Goal: Task Accomplishment & Management: Manage account settings

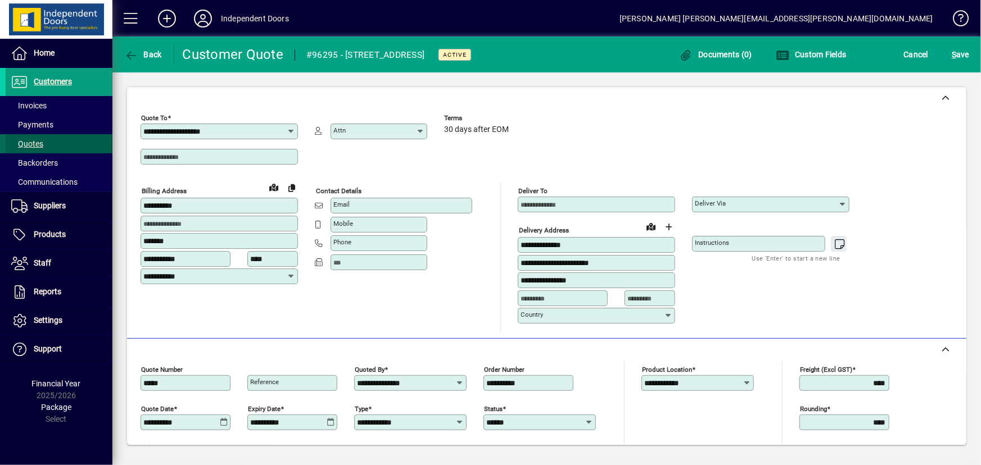
click at [45, 146] on span at bounding box center [59, 143] width 107 height 27
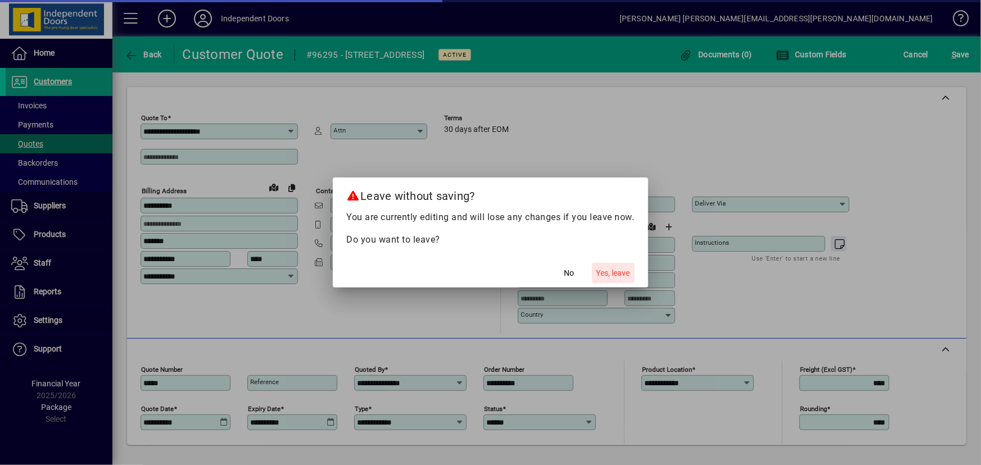
click at [594, 273] on span "button" at bounding box center [613, 273] width 43 height 27
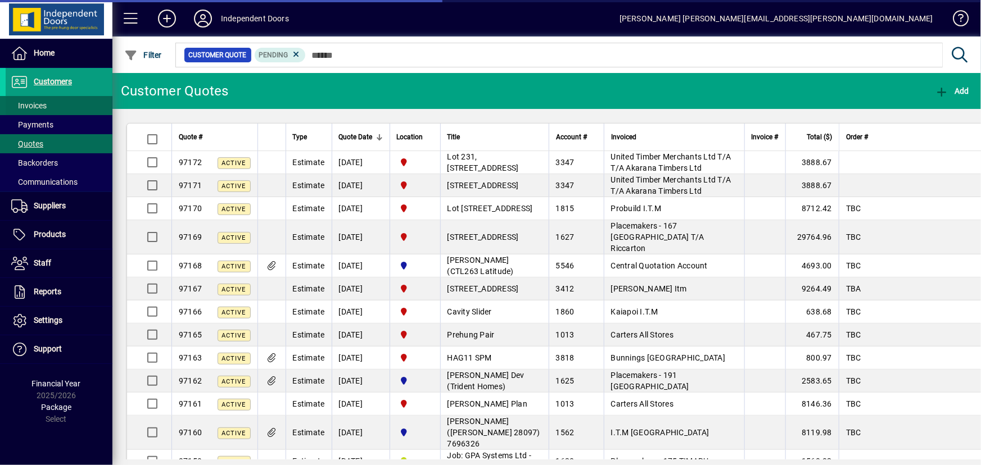
click at [39, 103] on span "Invoices" at bounding box center [28, 105] width 35 height 9
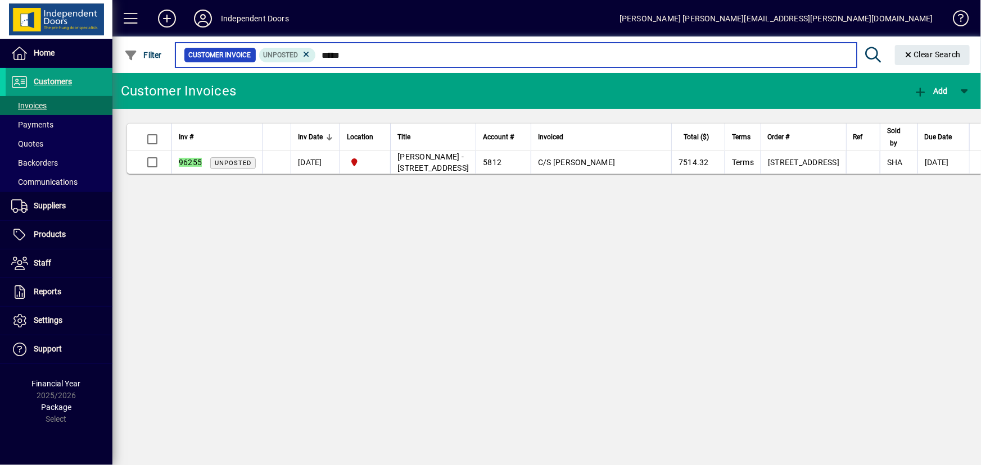
type input "*****"
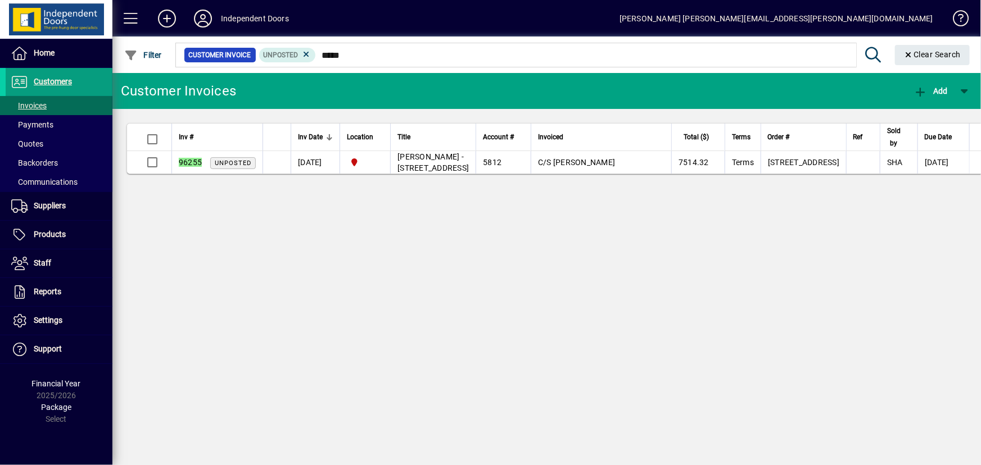
click at [247, 188] on app-page-flat "Inv # Inv Date Location Title Account # Invoiced Total ($) Terms Order # Ref So…" at bounding box center [546, 148] width 869 height 79
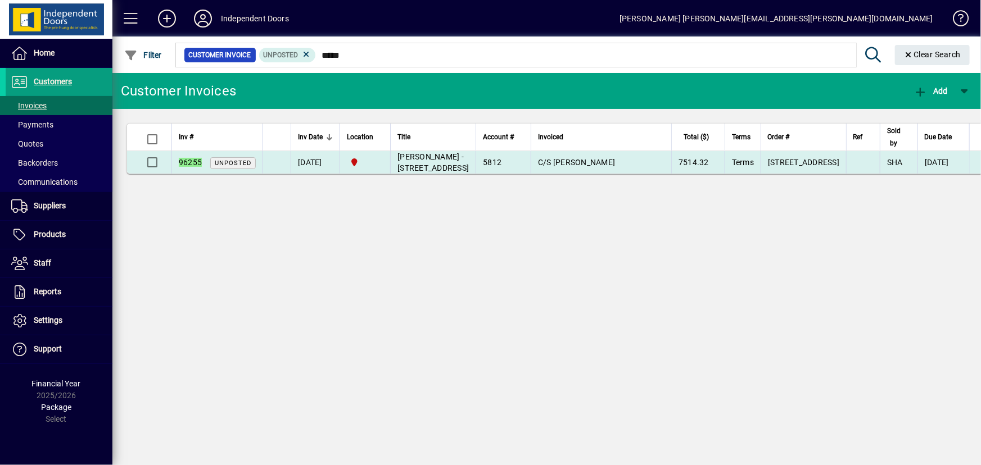
click at [249, 174] on td "96255 Unposted" at bounding box center [216, 162] width 91 height 22
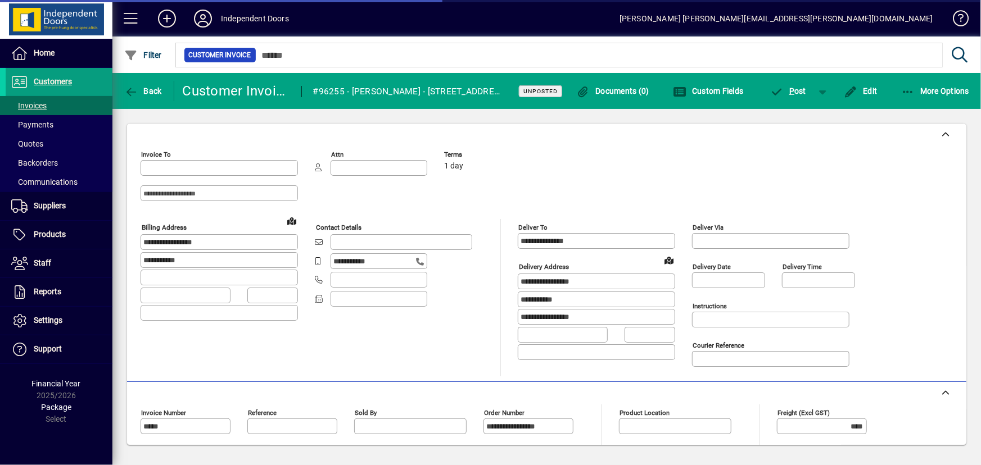
type input "**********"
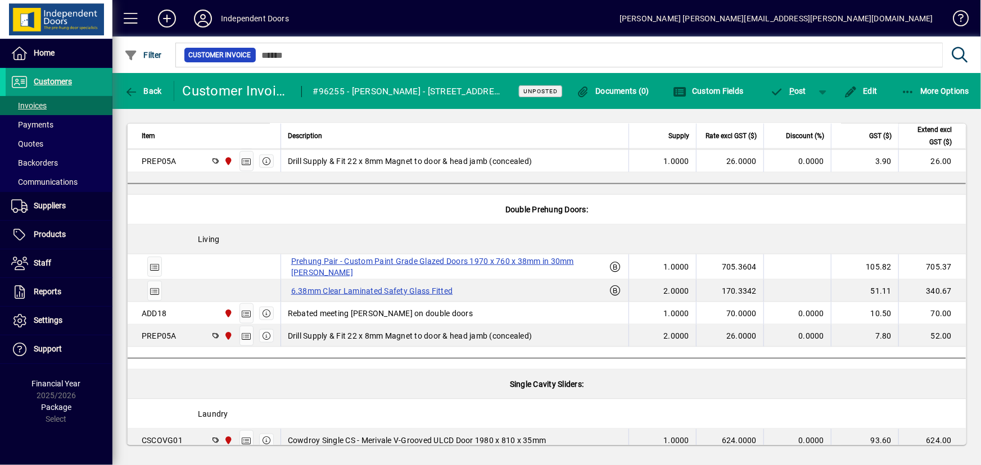
scroll to position [539, 0]
click at [327, 293] on label "6.38mm Clear Laminated Safety Glass Fitted" at bounding box center [372, 291] width 169 height 13
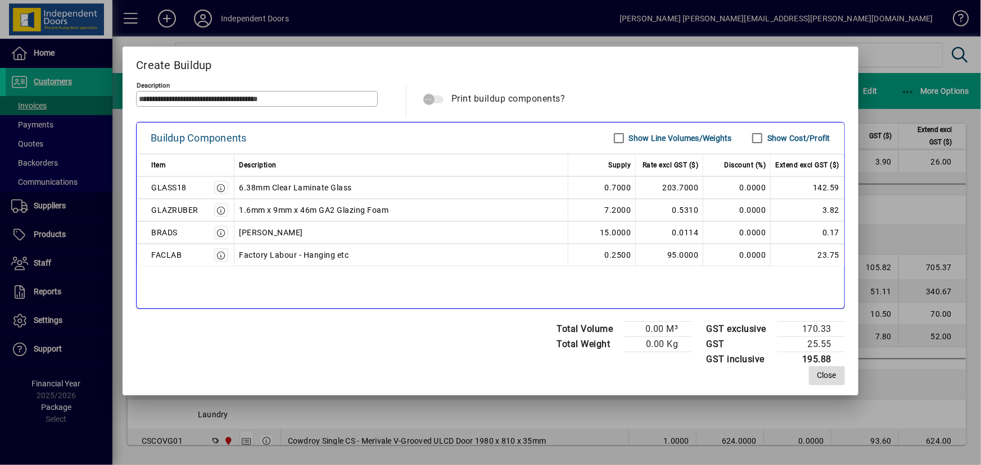
click at [833, 375] on span "Close" at bounding box center [826, 376] width 19 height 12
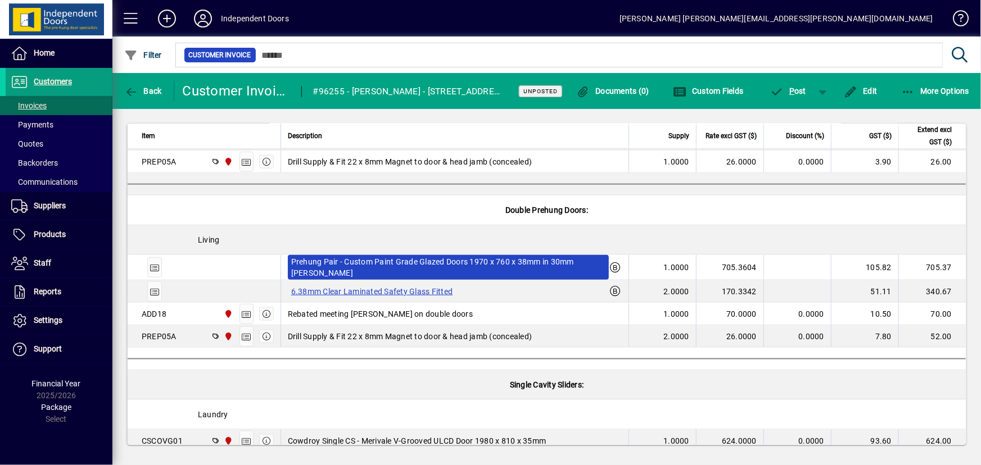
click at [405, 268] on label "Prehung Pair - Custom Paint Grade Glazed Doors 1970 x 760 x 38mm in 30mm [PERSO…" at bounding box center [448, 267] width 321 height 25
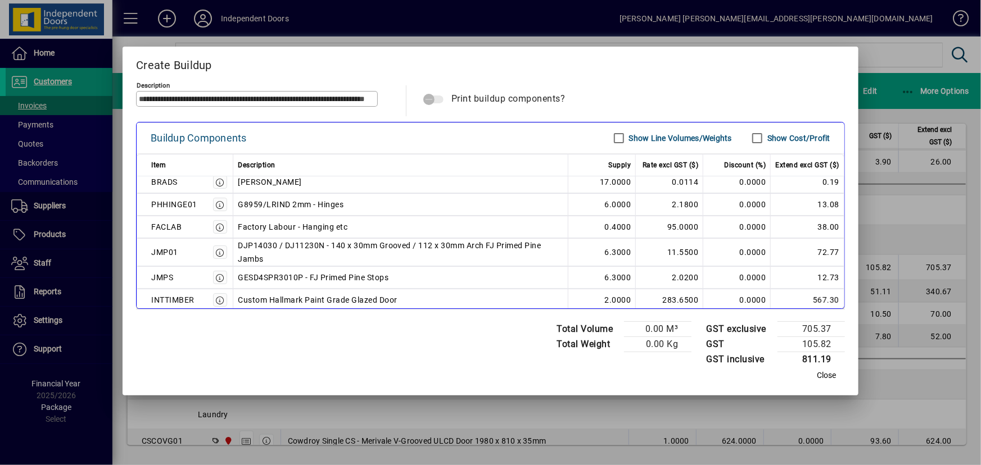
scroll to position [56, 0]
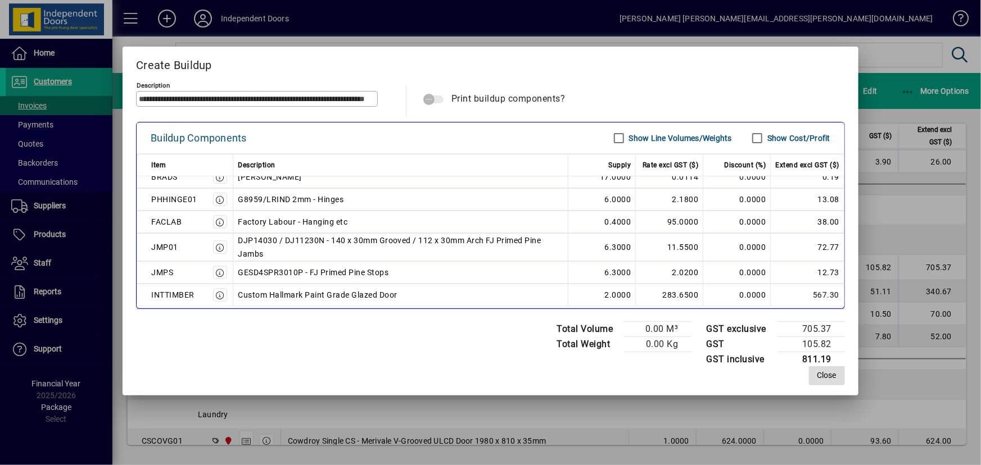
click at [835, 383] on span "button" at bounding box center [827, 375] width 36 height 27
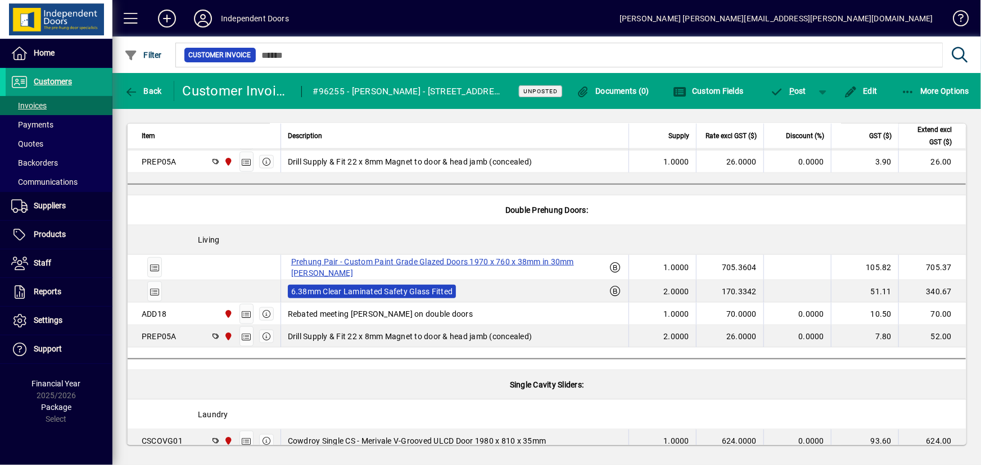
click at [445, 290] on label "6.38mm Clear Laminated Safety Glass Fitted" at bounding box center [372, 291] width 169 height 13
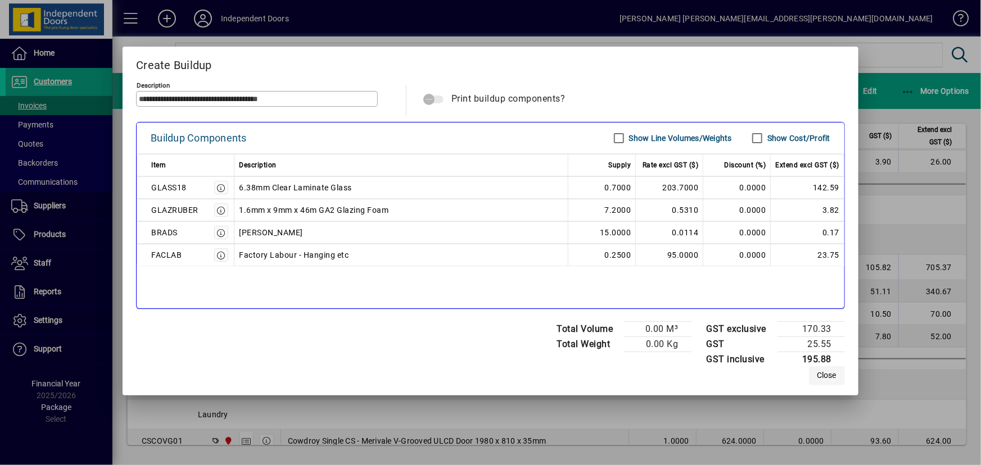
click at [822, 376] on span "Close" at bounding box center [826, 376] width 19 height 12
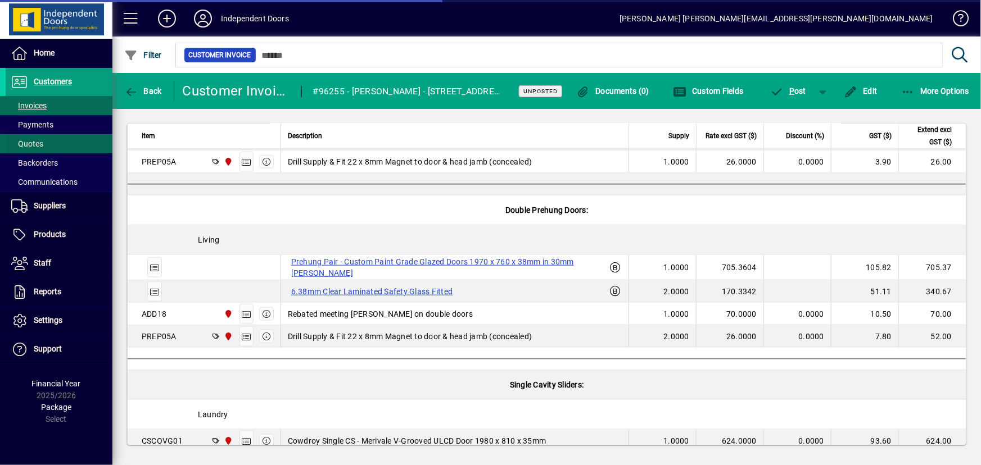
click at [43, 140] on span at bounding box center [59, 143] width 107 height 27
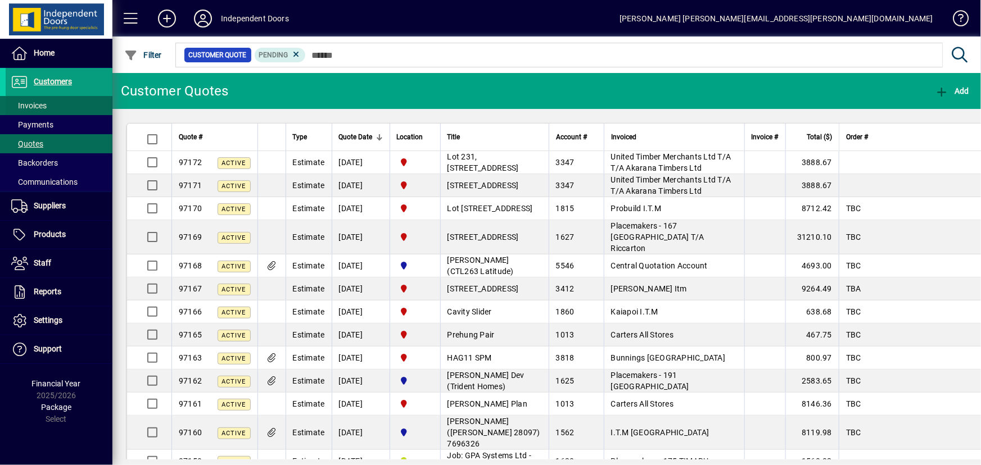
click at [62, 105] on span at bounding box center [59, 105] width 107 height 27
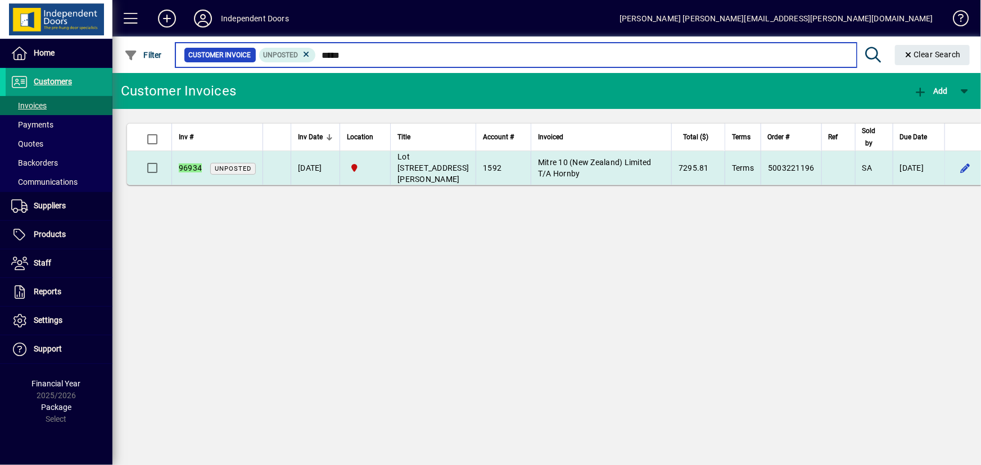
type input "*****"
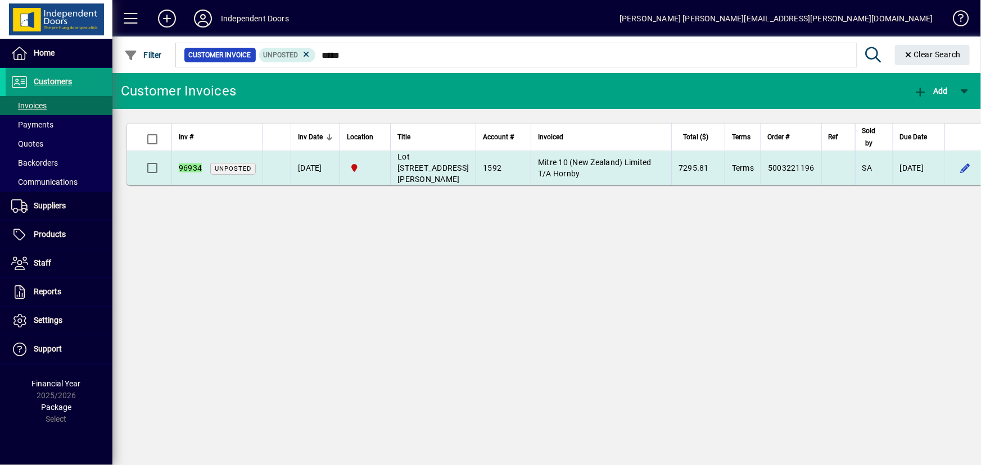
click at [320, 177] on td "[DATE]" at bounding box center [315, 168] width 49 height 34
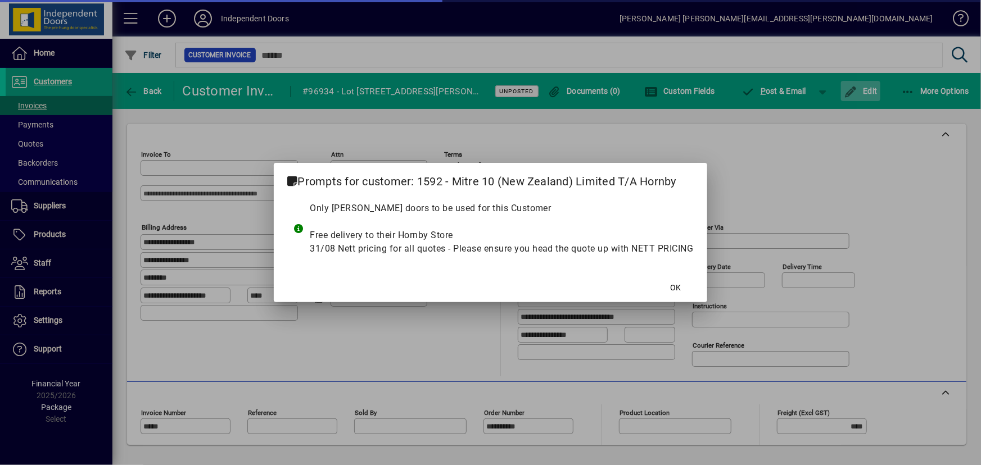
click at [861, 93] on div at bounding box center [490, 232] width 981 height 465
type input "**********"
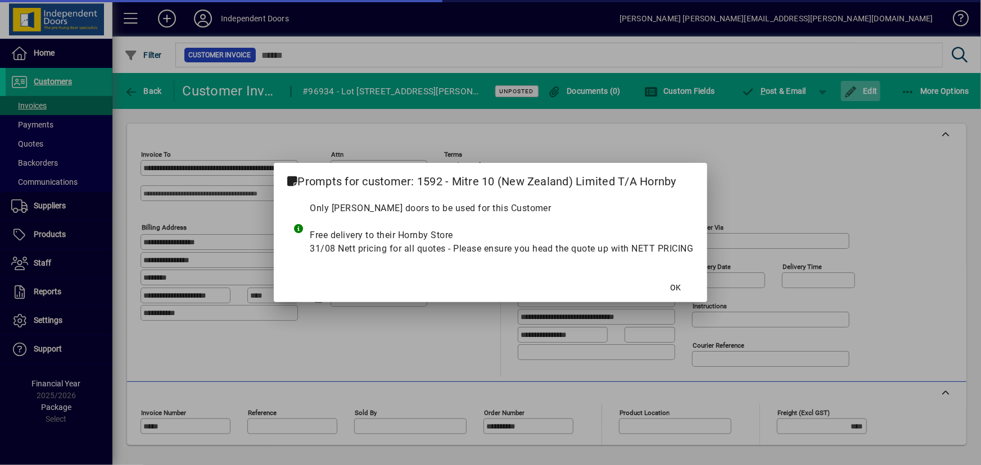
type input "**********"
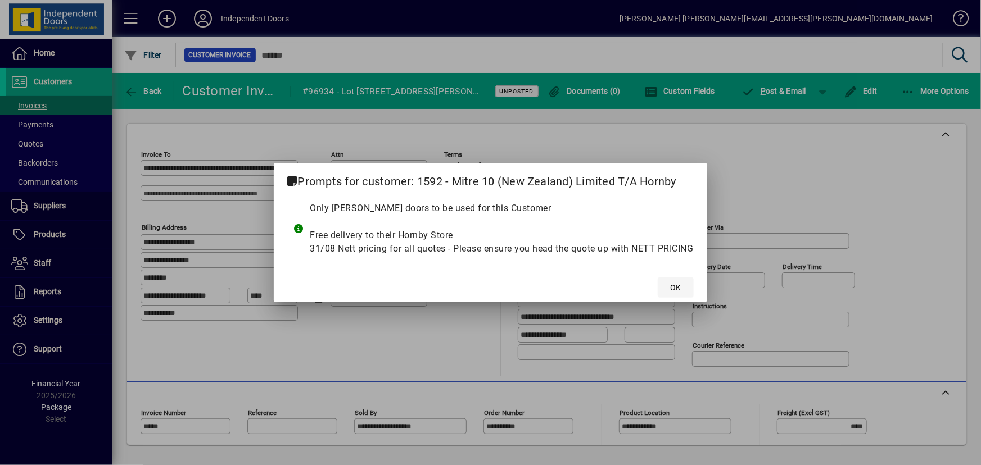
click at [675, 293] on span "OK" at bounding box center [675, 288] width 11 height 12
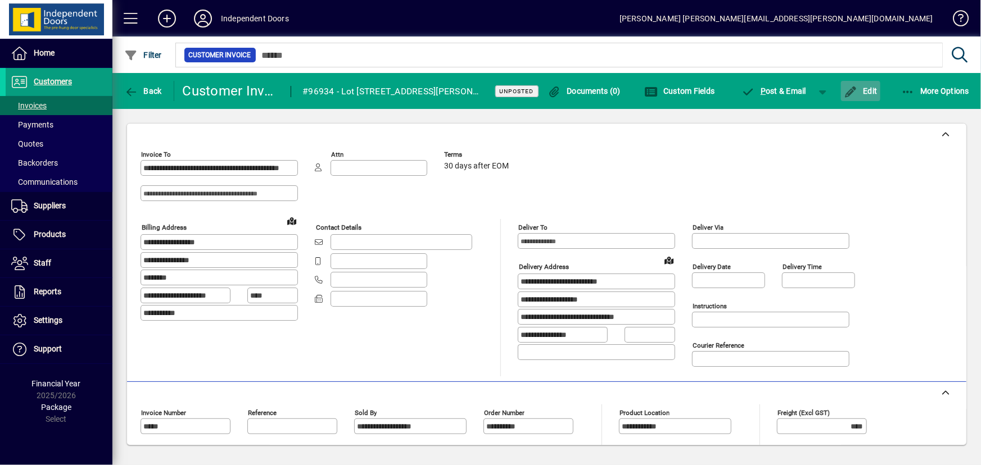
click at [868, 84] on span "button" at bounding box center [860, 91] width 39 height 27
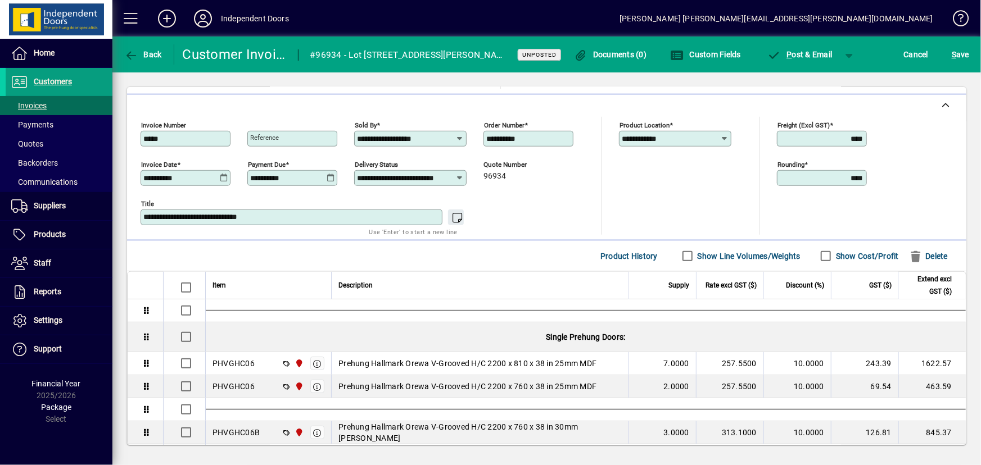
scroll to position [230, 0]
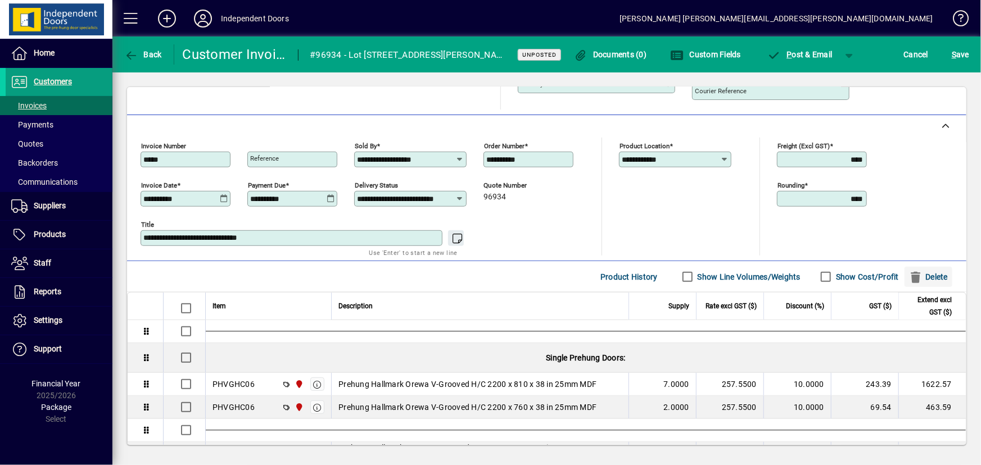
click at [925, 268] on span "Delete" at bounding box center [928, 277] width 39 height 18
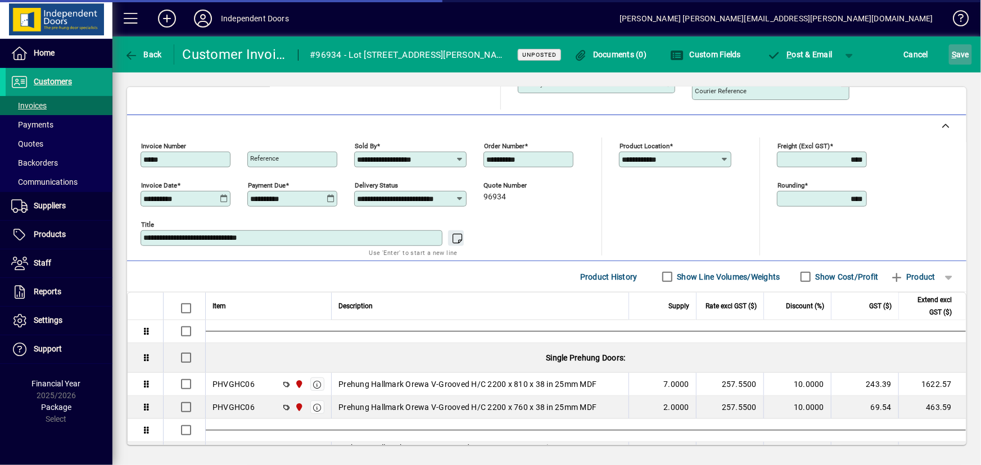
click at [960, 57] on span "S ave" at bounding box center [960, 55] width 17 height 18
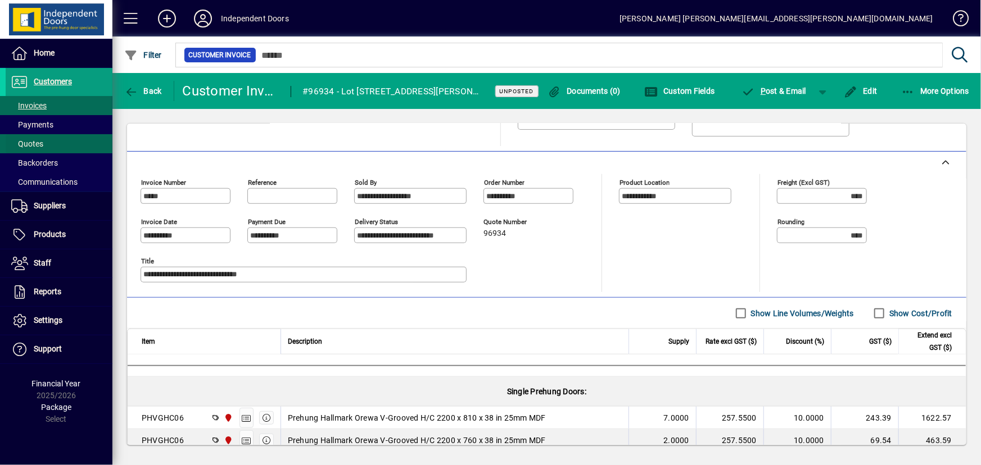
click at [49, 145] on span at bounding box center [59, 143] width 107 height 27
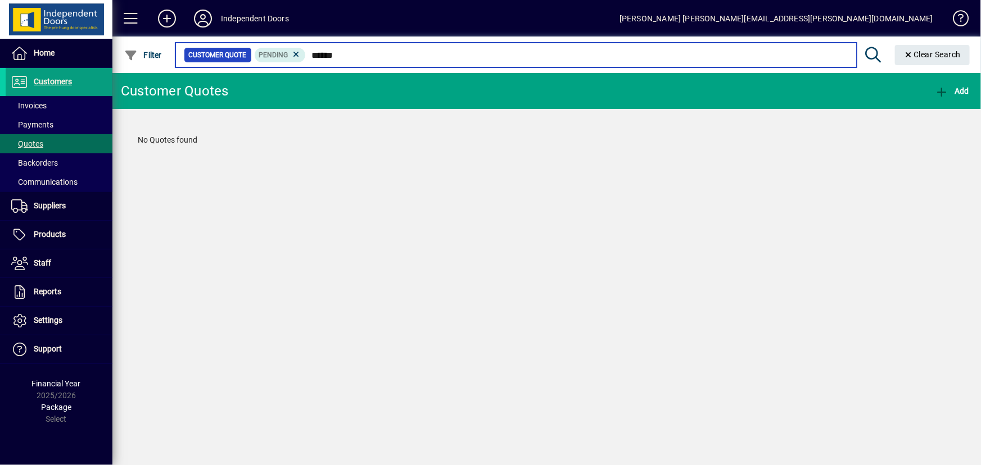
type input "******"
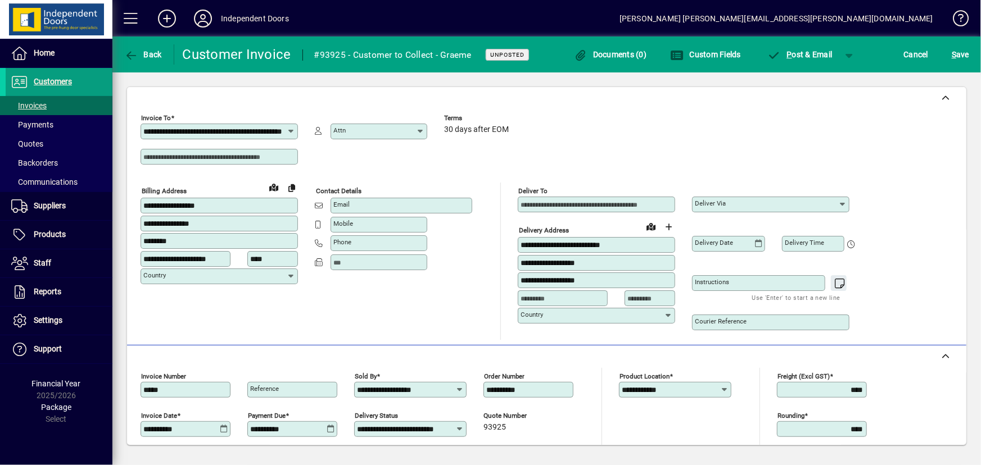
scroll to position [255, 0]
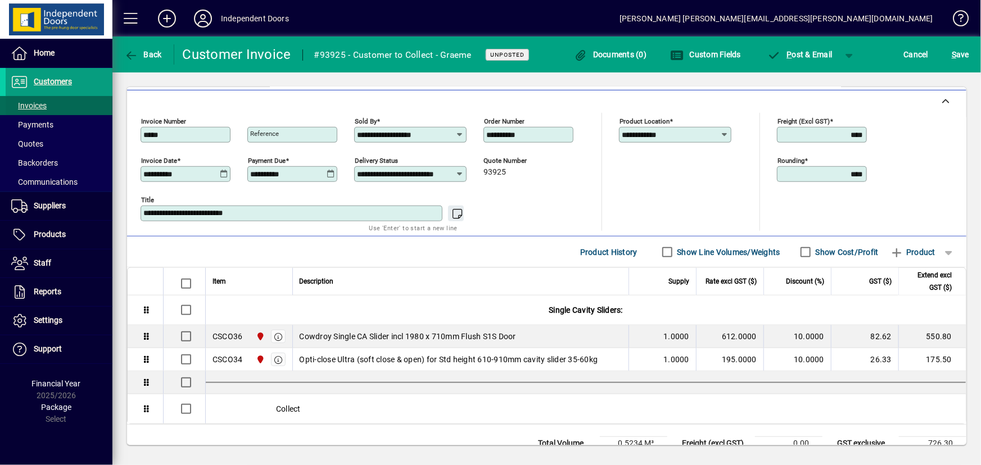
click at [63, 108] on span at bounding box center [59, 105] width 107 height 27
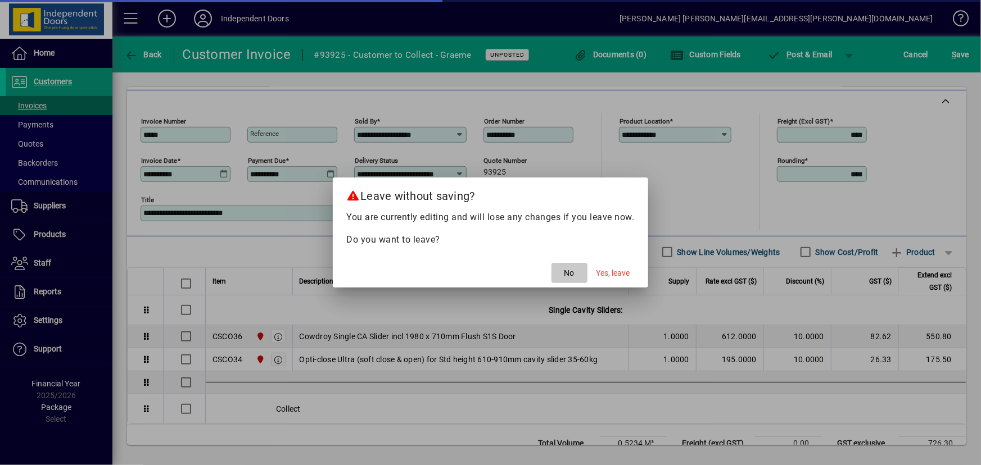
click at [567, 278] on span "No" at bounding box center [569, 274] width 10 height 12
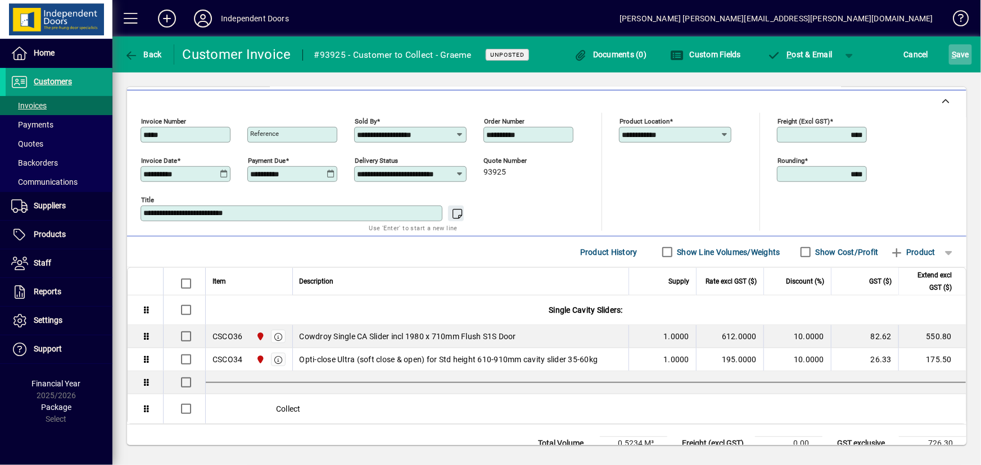
click at [972, 57] on span "submit" at bounding box center [960, 54] width 23 height 27
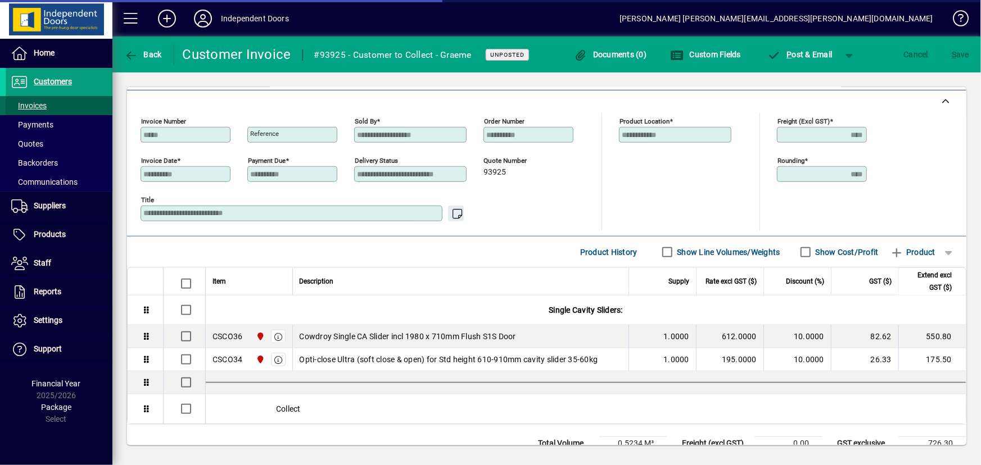
click at [55, 108] on span at bounding box center [59, 105] width 107 height 27
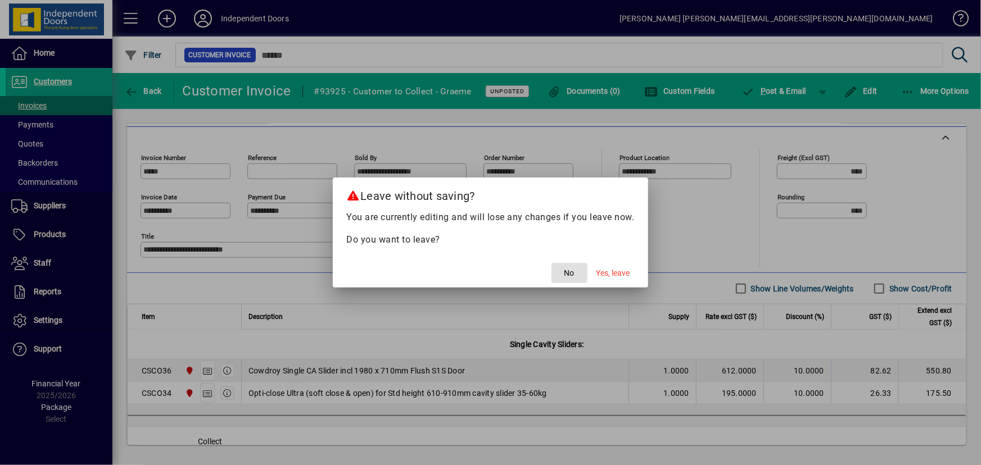
drag, startPoint x: 573, startPoint y: 278, endPoint x: 526, endPoint y: 259, distance: 50.7
click at [526, 259] on mat-dialog-actions "No Yes, leave" at bounding box center [490, 273] width 315 height 30
click at [576, 279] on span "button" at bounding box center [569, 273] width 36 height 27
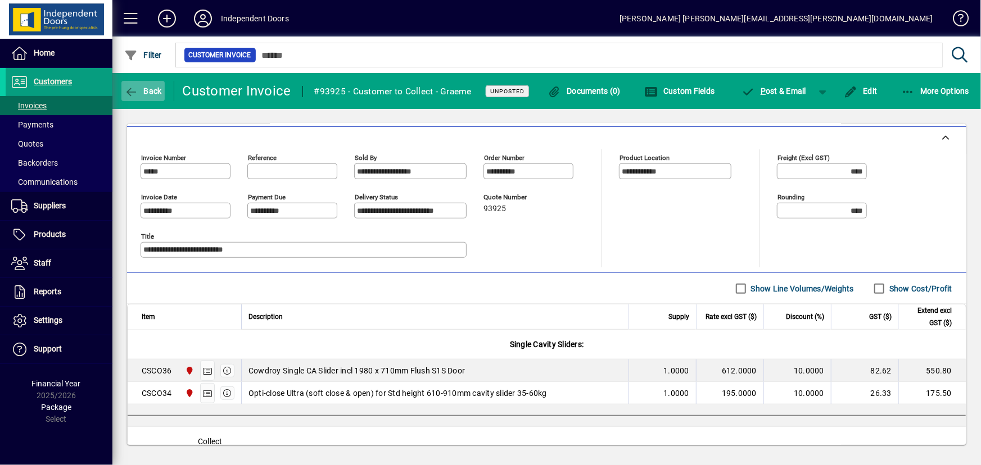
click at [142, 98] on span "button" at bounding box center [142, 91] width 43 height 27
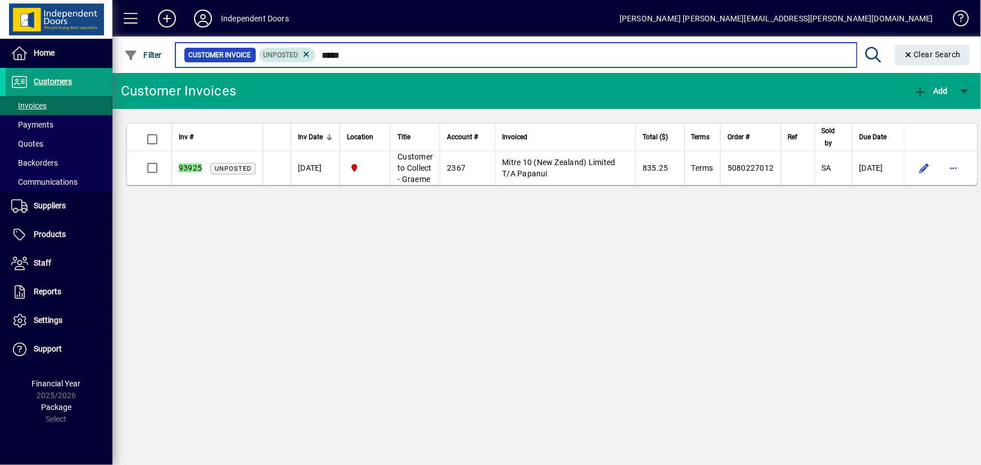
drag, startPoint x: 354, startPoint y: 60, endPoint x: 298, endPoint y: 60, distance: 56.2
click at [298, 60] on div "Customer Invoice Unposted *****" at bounding box center [516, 55] width 664 height 16
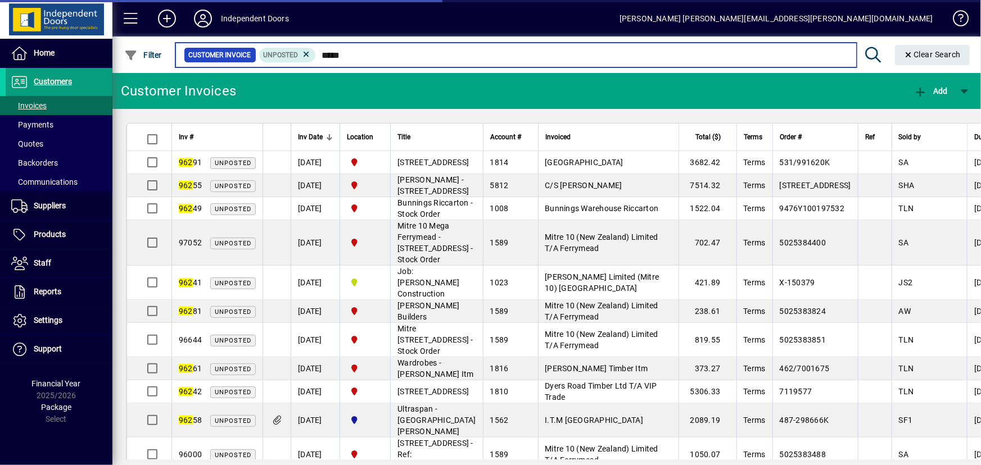
type input "*****"
